Goal: Transaction & Acquisition: Purchase product/service

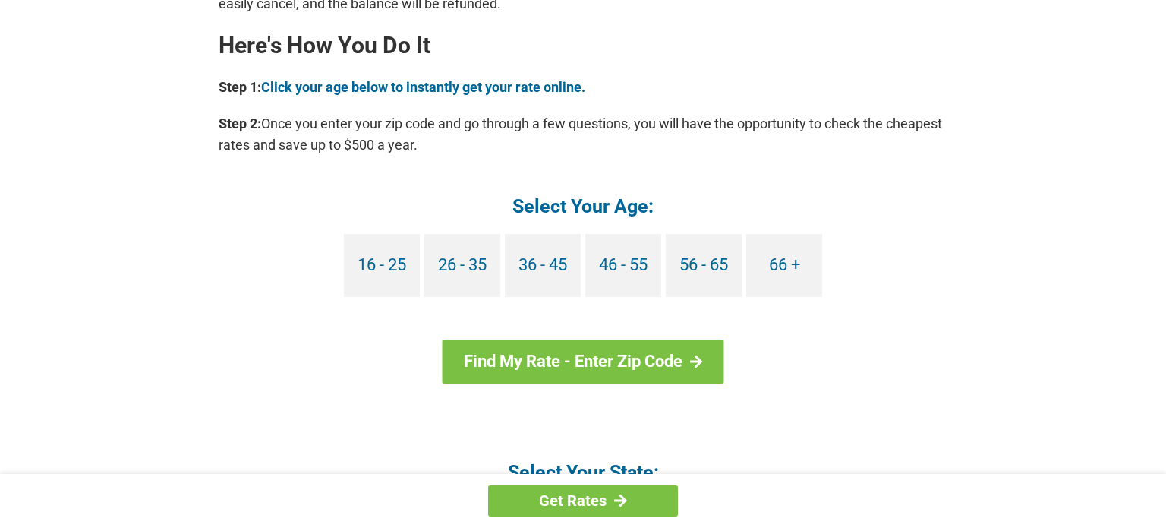
scroll to position [1403, 0]
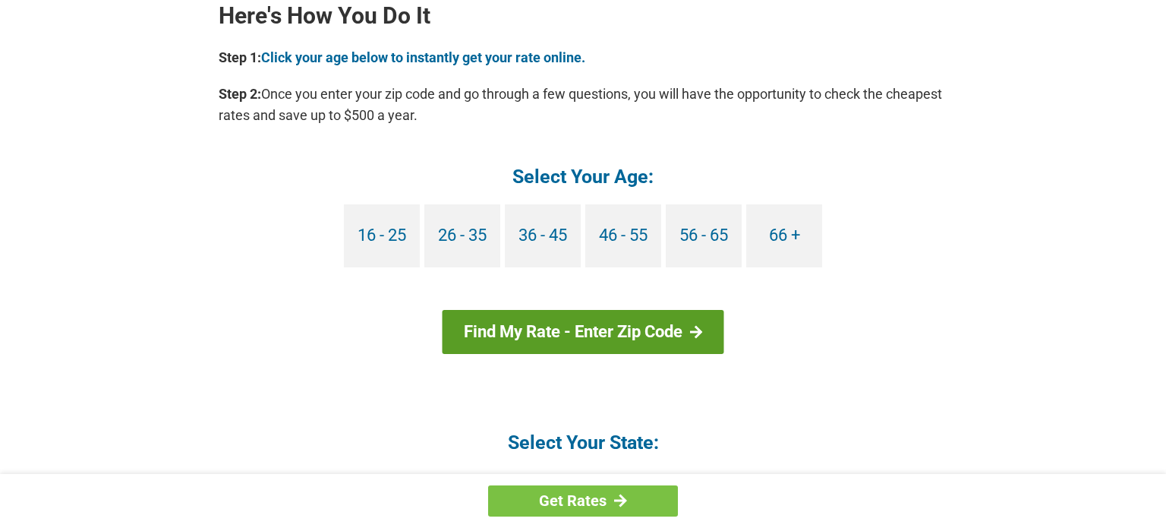
click at [667, 337] on link "Find My Rate - Enter Zip Code" at bounding box center [584, 332] width 282 height 44
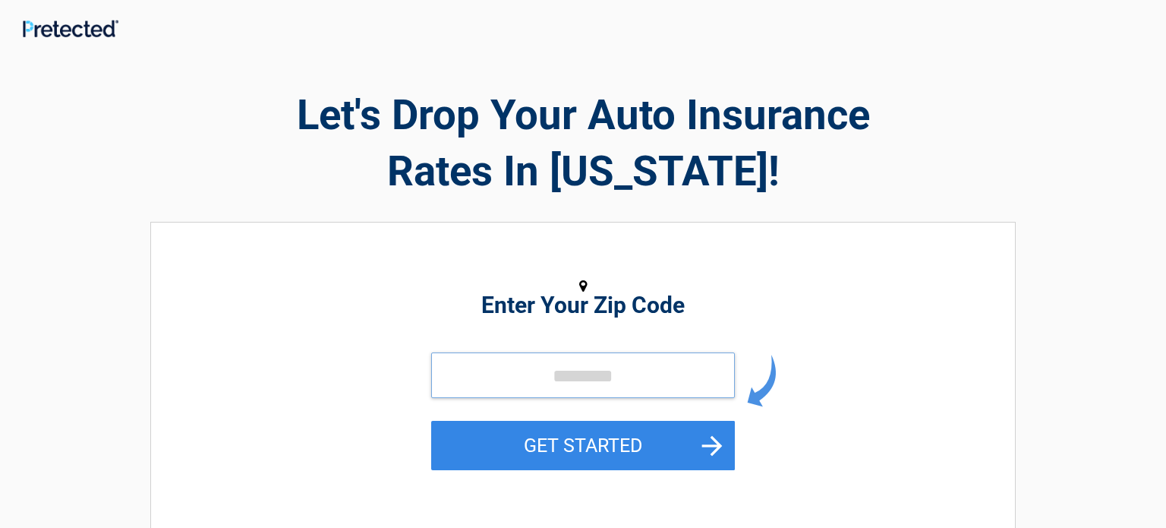
click at [582, 379] on input "tel" at bounding box center [583, 375] width 304 height 46
click at [519, 380] on input "tel" at bounding box center [583, 375] width 304 height 46
